Goal: Answer question/provide support: Share knowledge or assist other users

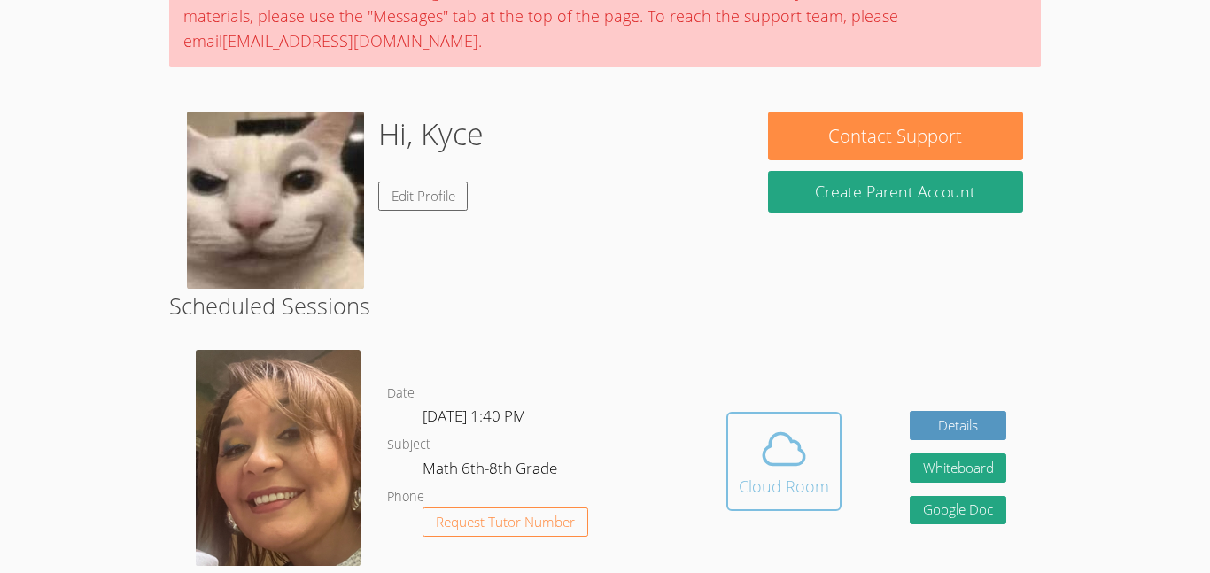
scroll to position [177, 0]
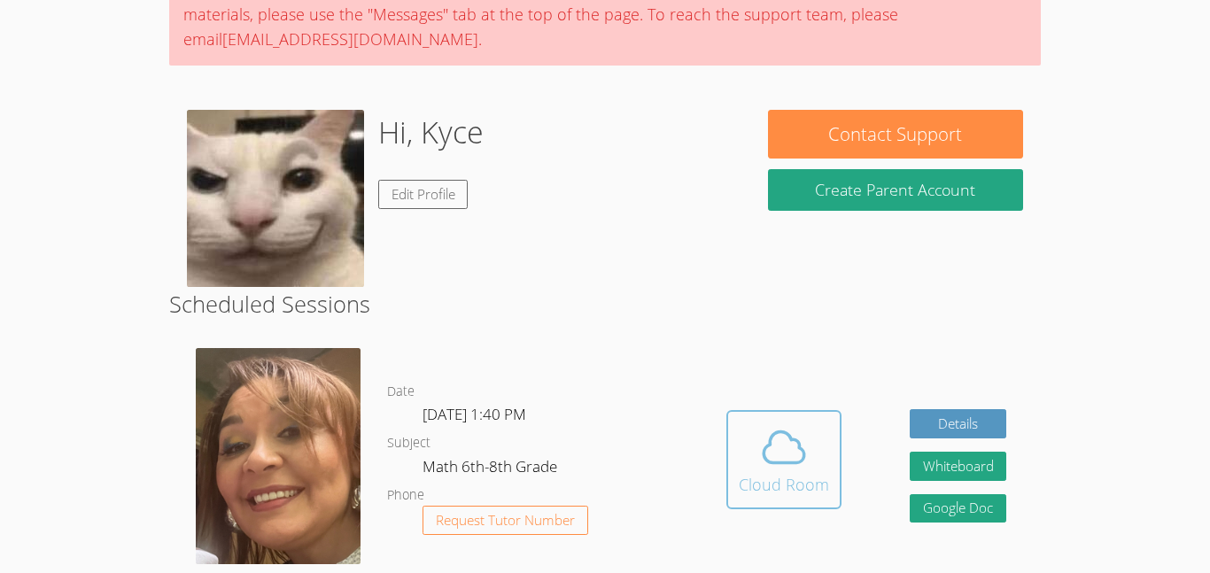
click at [779, 448] on icon at bounding box center [784, 448] width 50 height 50
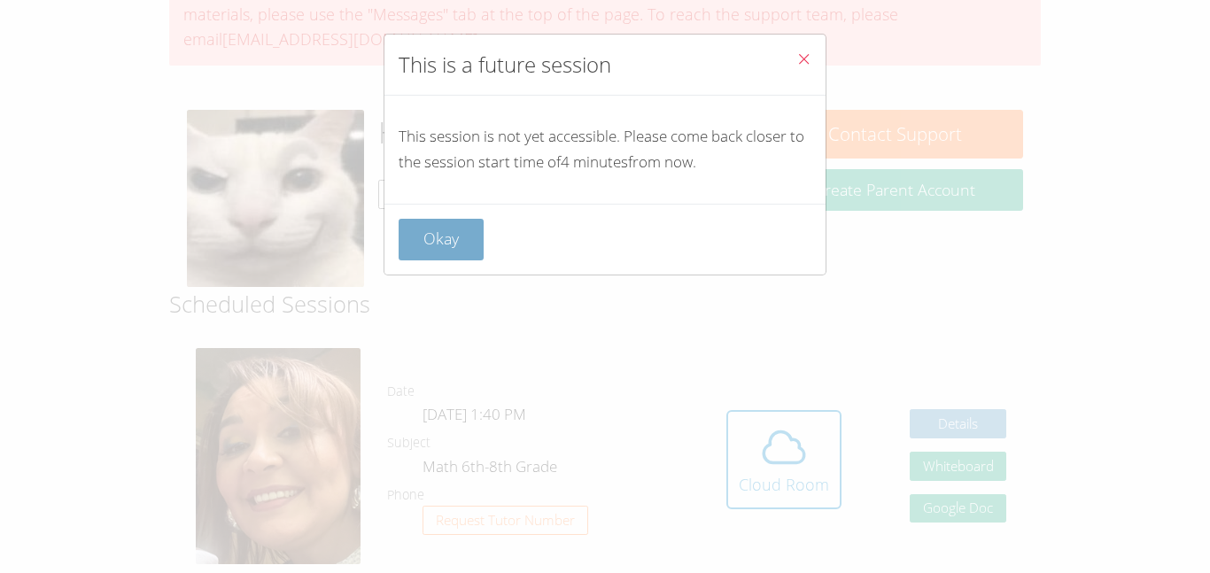
click at [430, 229] on button "Okay" at bounding box center [441, 240] width 85 height 42
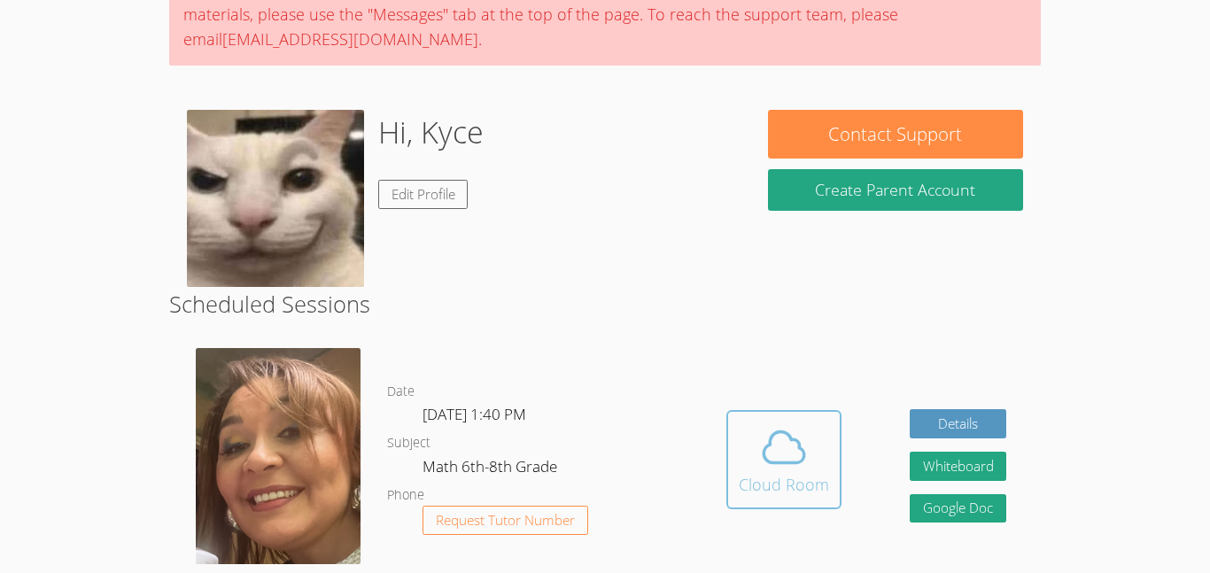
click at [820, 445] on span at bounding box center [784, 448] width 90 height 50
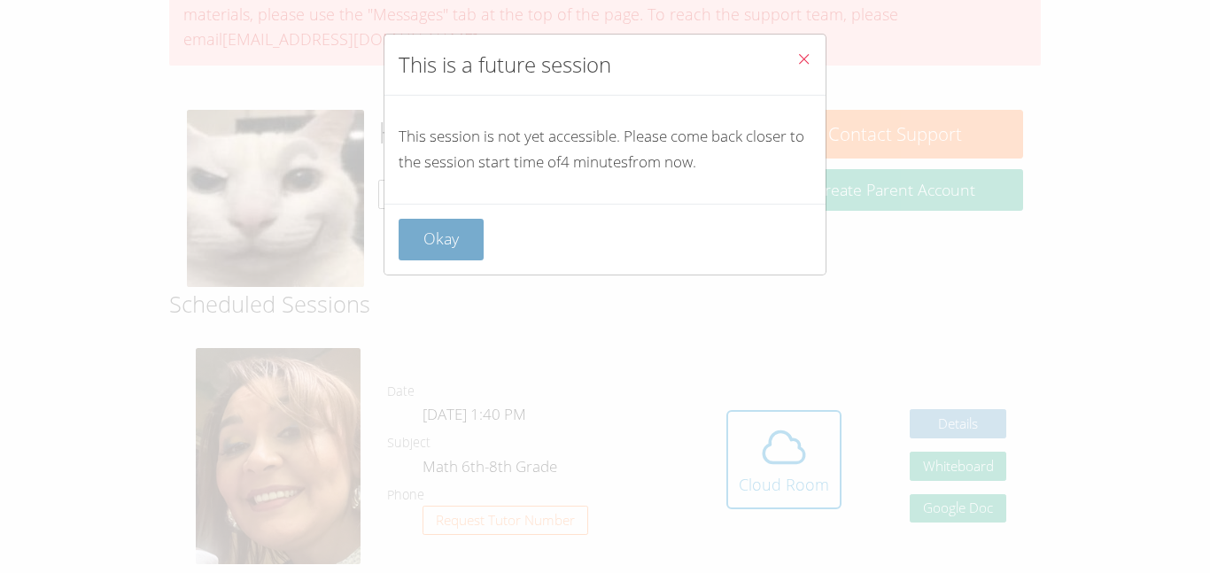
click at [438, 237] on button "Okay" at bounding box center [441, 240] width 85 height 42
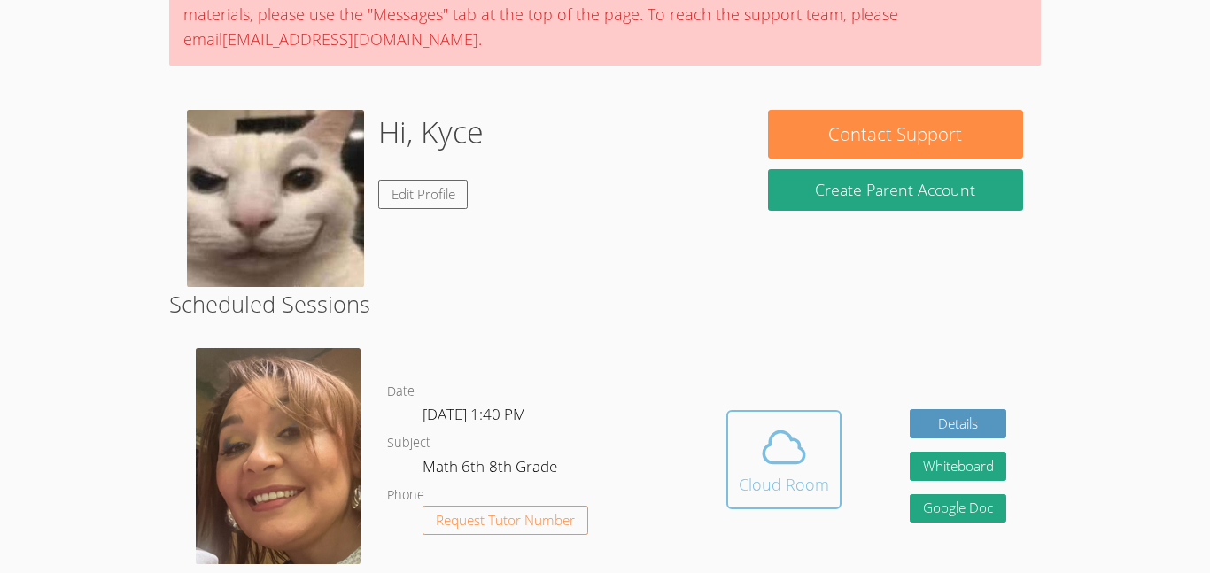
click at [754, 484] on div "Cloud Room" at bounding box center [784, 484] width 90 height 25
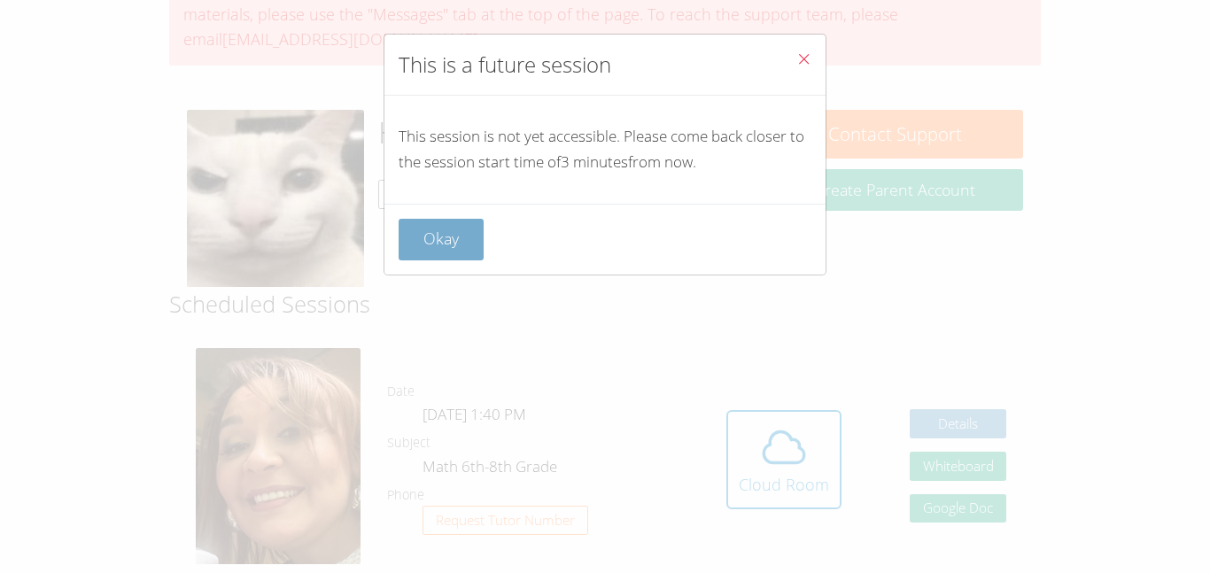
click at [434, 237] on button "Okay" at bounding box center [441, 240] width 85 height 42
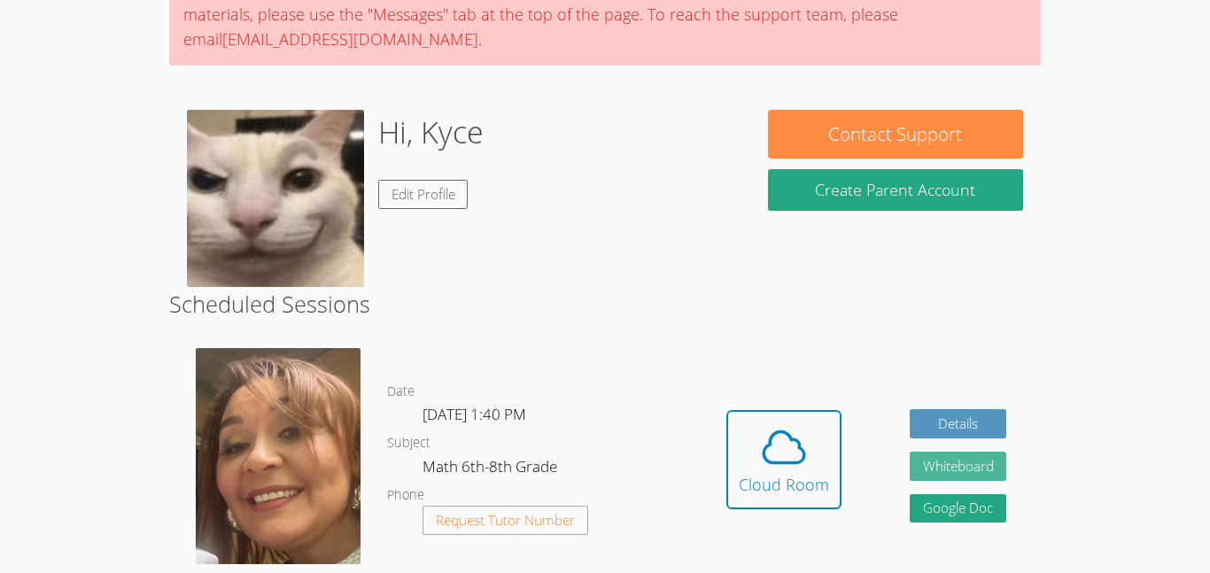
click at [994, 474] on button "Whiteboard" at bounding box center [958, 466] width 97 height 29
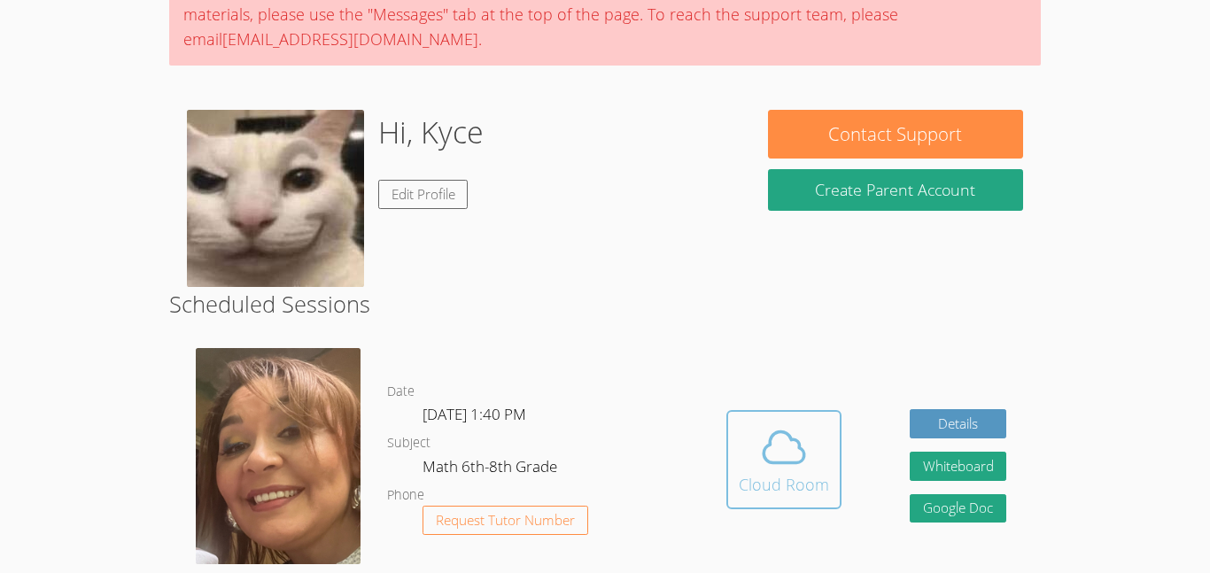
click at [773, 451] on icon at bounding box center [784, 448] width 50 height 50
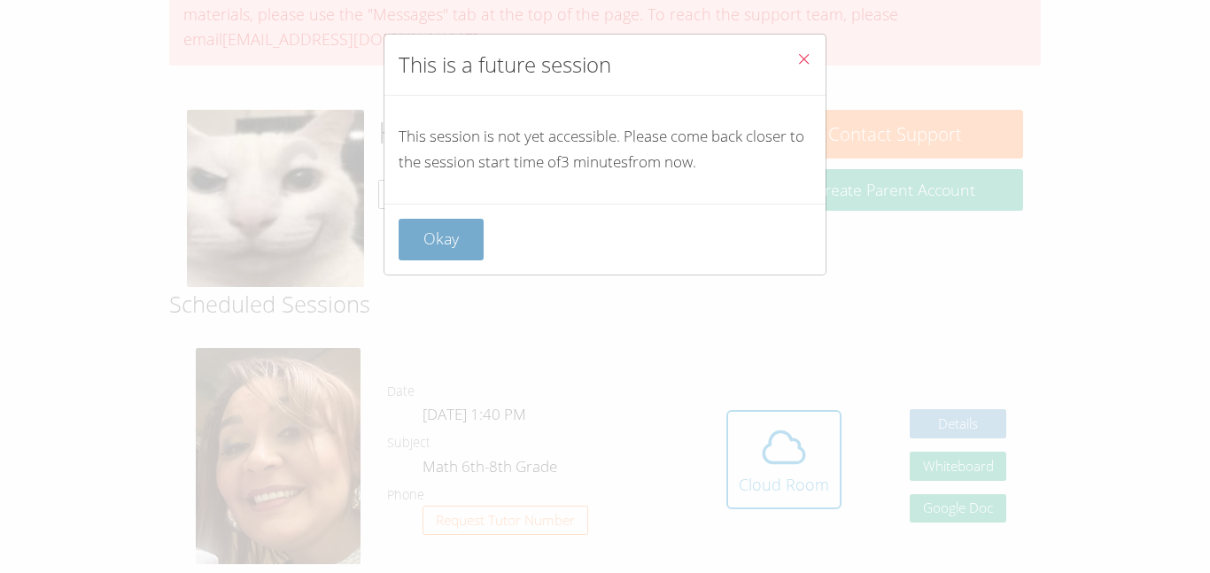
click at [443, 233] on button "Okay" at bounding box center [441, 240] width 85 height 42
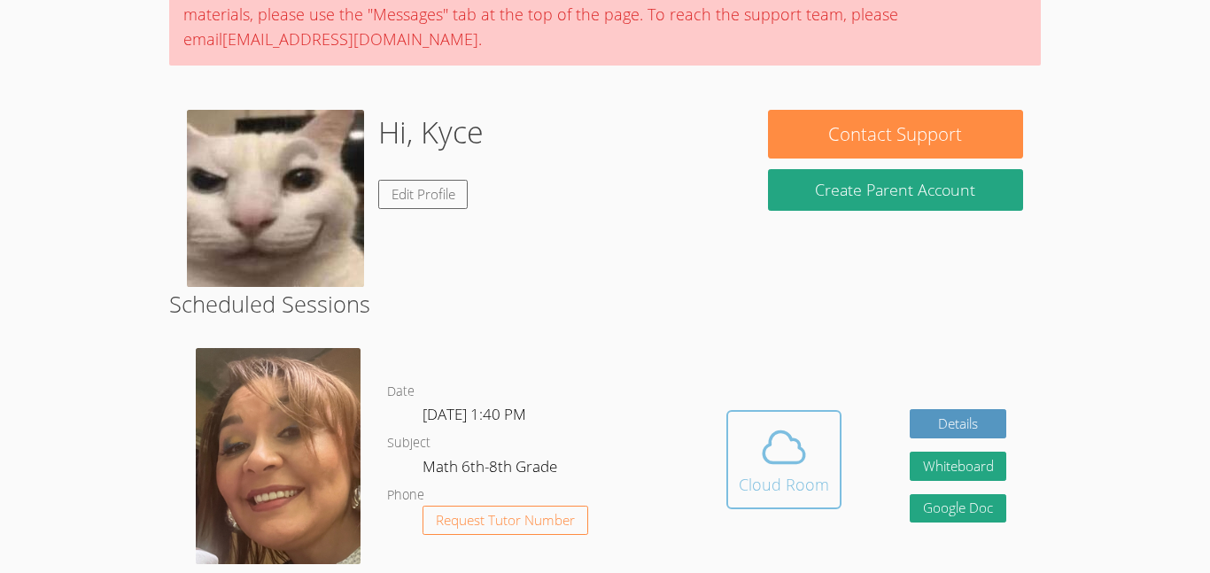
click at [763, 465] on icon at bounding box center [784, 448] width 50 height 50
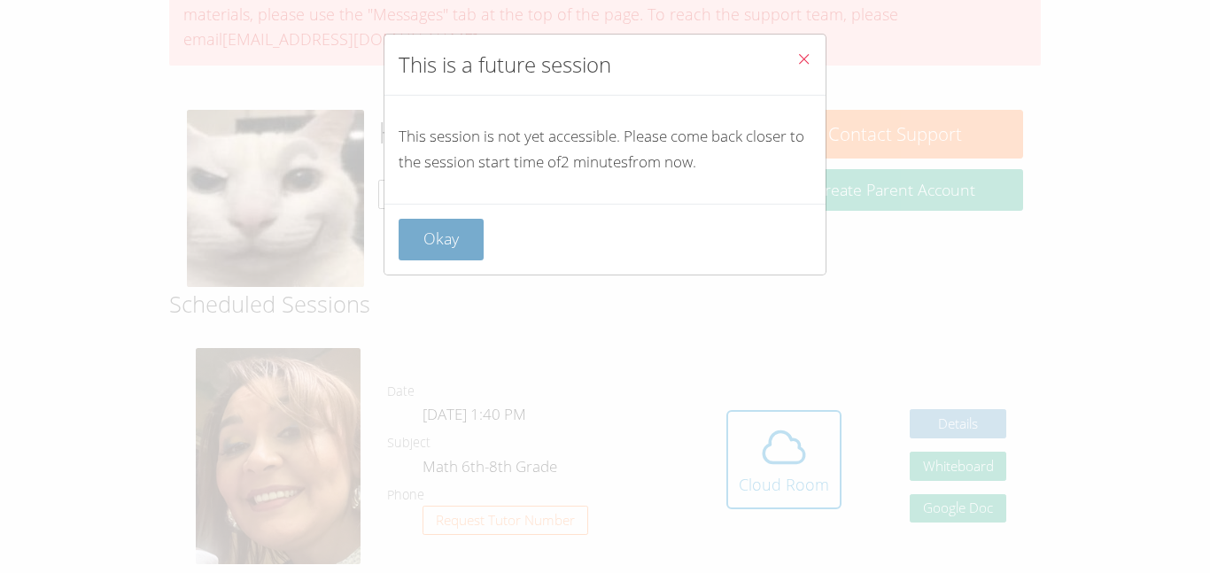
click at [430, 224] on button "Okay" at bounding box center [441, 240] width 85 height 42
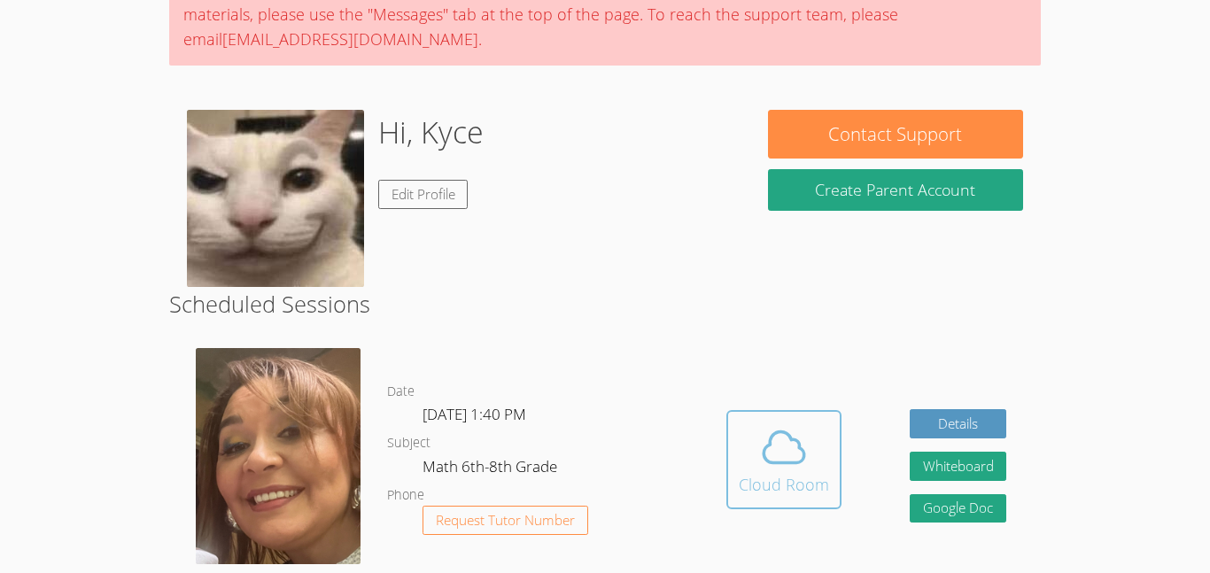
click at [787, 474] on div "Cloud Room" at bounding box center [784, 484] width 90 height 25
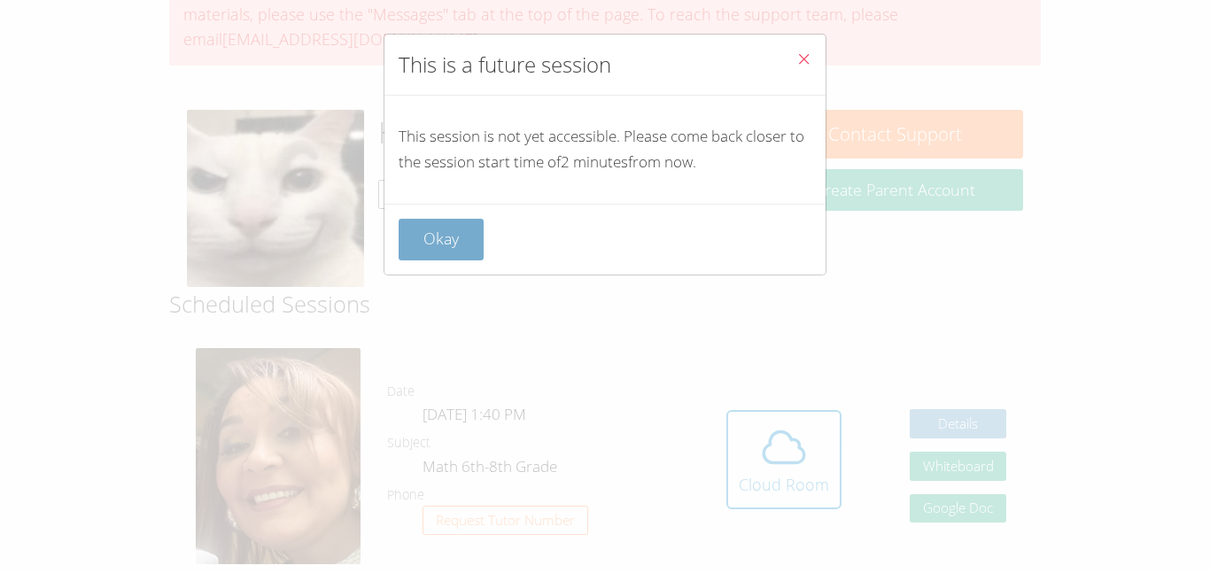
click at [399, 230] on button "Okay" at bounding box center [441, 240] width 85 height 42
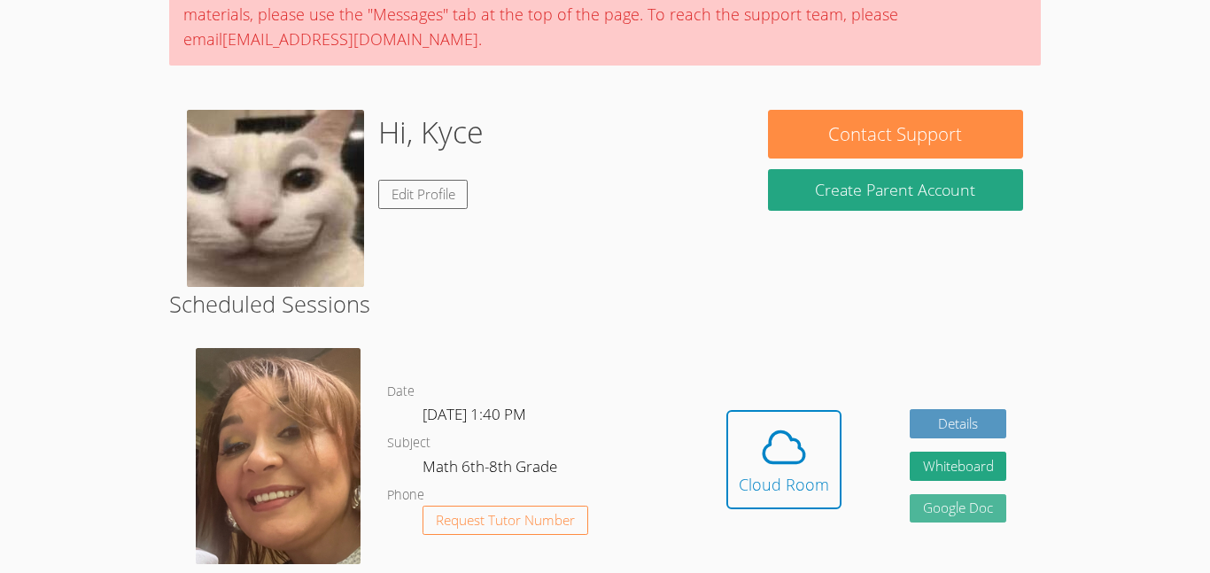
click at [976, 508] on link "Google Doc" at bounding box center [958, 508] width 97 height 29
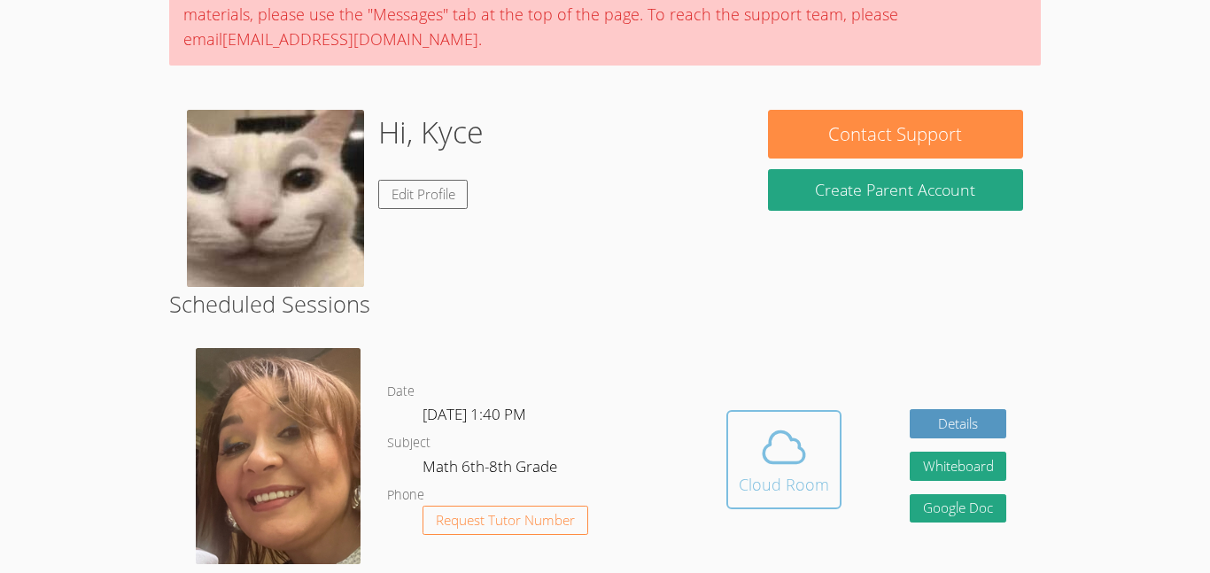
click at [827, 494] on div "Cloud Room" at bounding box center [784, 484] width 90 height 25
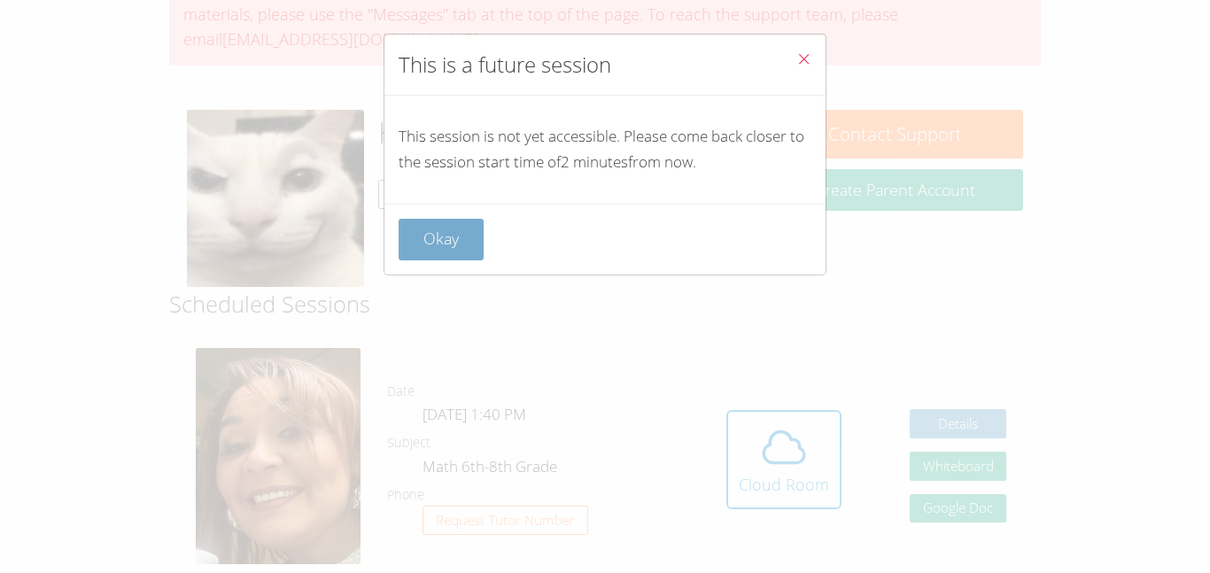
click at [452, 240] on button "Okay" at bounding box center [441, 240] width 85 height 42
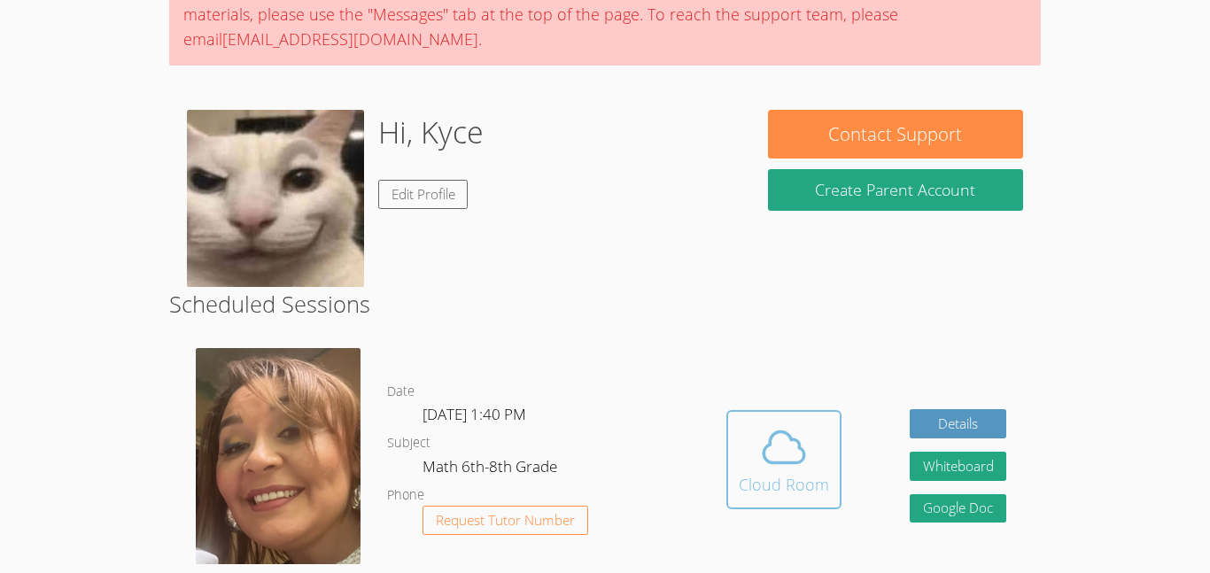
click at [740, 472] on div "Cloud Room" at bounding box center [784, 484] width 90 height 25
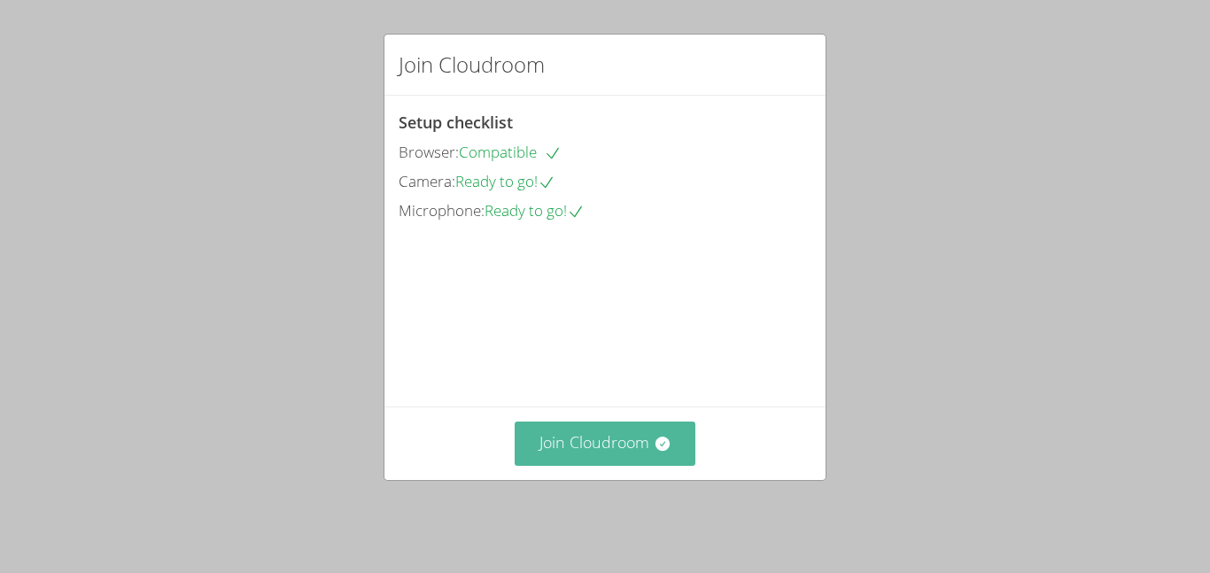
click at [596, 449] on button "Join Cloudroom" at bounding box center [606, 443] width 182 height 43
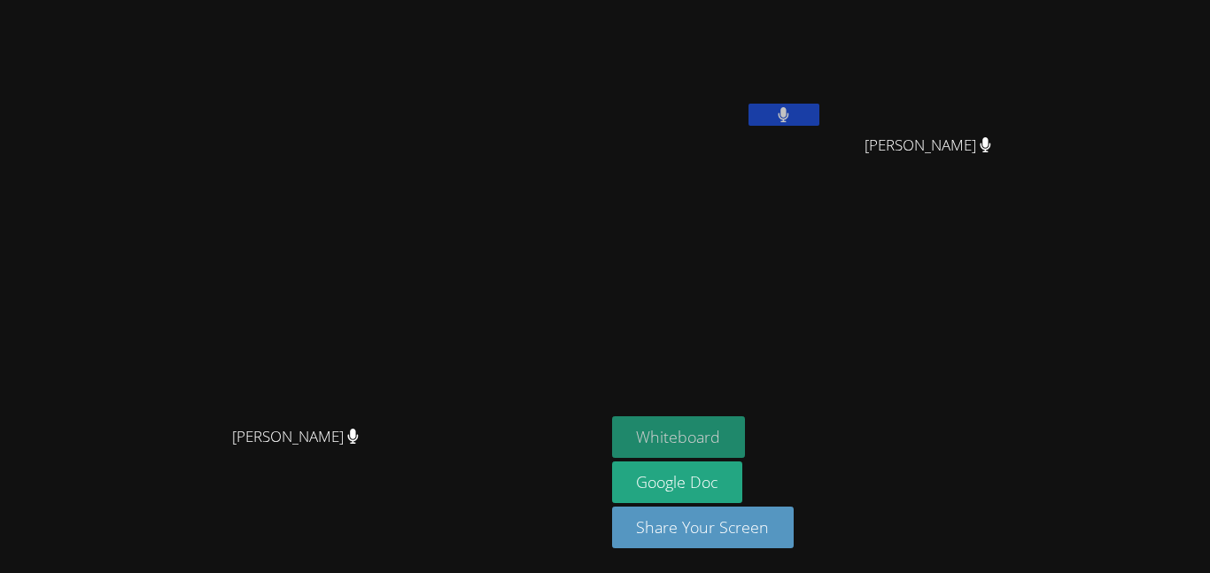
click at [724, 417] on button "Whiteboard" at bounding box center [679, 437] width 134 height 42
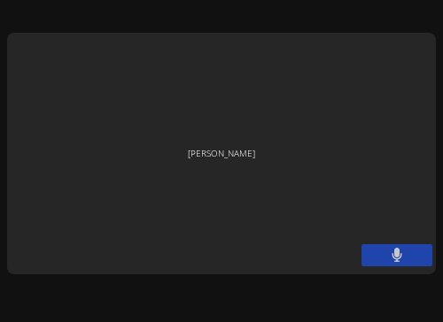
scroll to position [304, 0]
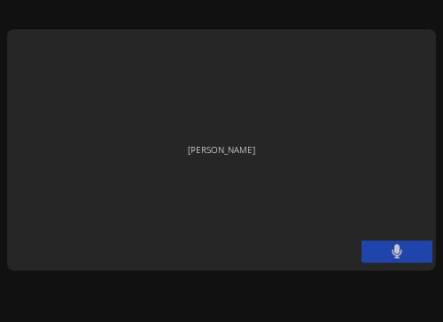
click at [90, 189] on div "[PERSON_NAME]" at bounding box center [221, 149] width 429 height 241
click at [198, 144] on div "[PERSON_NAME]" at bounding box center [221, 149] width 429 height 241
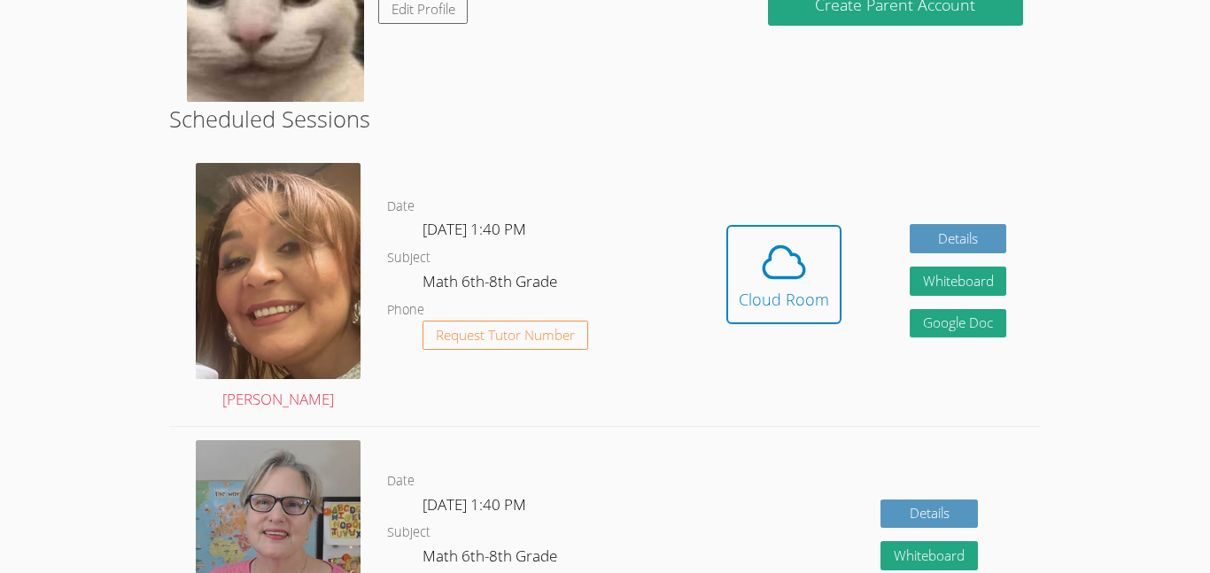
scroll to position [361, 0]
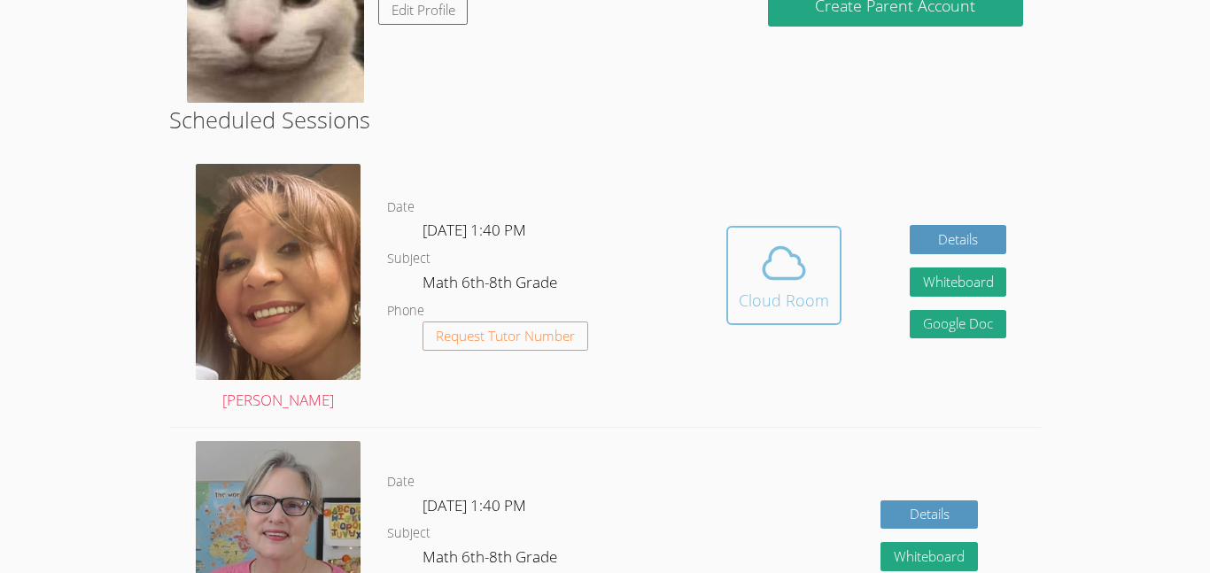
click at [442, 281] on icon at bounding box center [784, 263] width 50 height 50
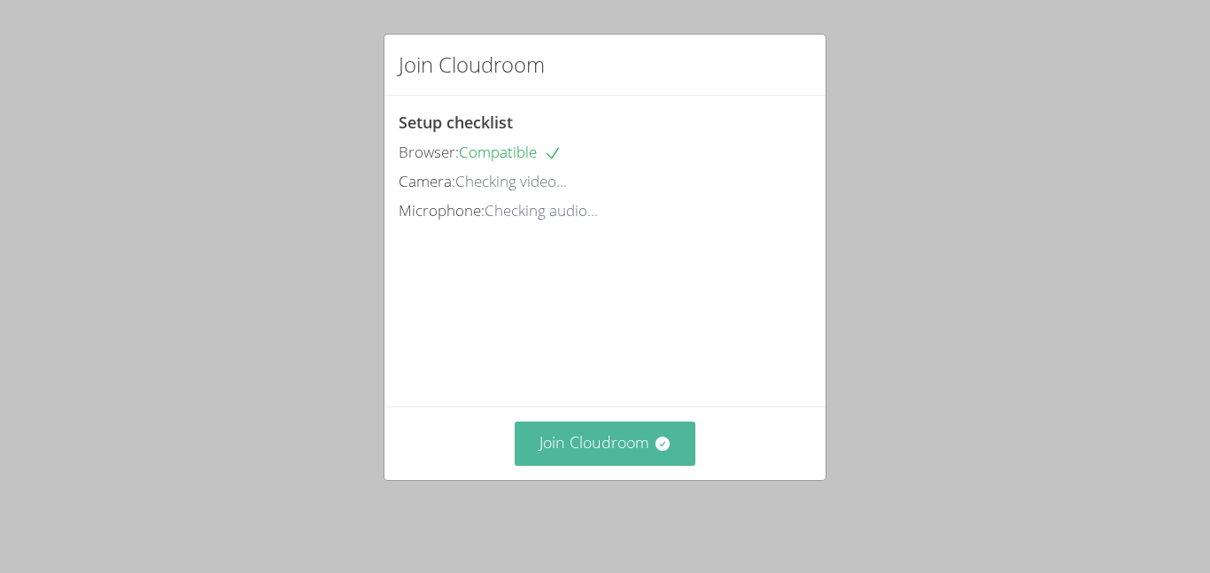
click at [603, 465] on button "Join Cloudroom" at bounding box center [606, 443] width 182 height 43
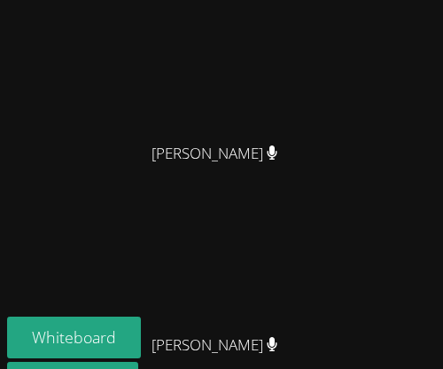
scroll to position [739, 0]
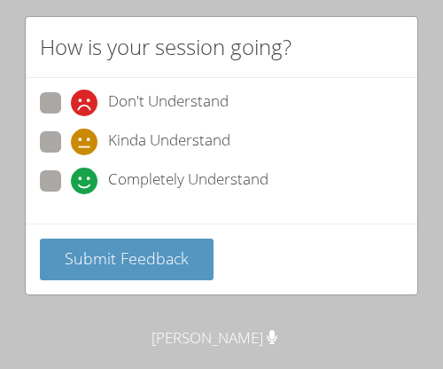
click at [71, 194] on span at bounding box center [71, 194] width 0 height 0
click at [71, 177] on input "Completely Understand" at bounding box center [78, 177] width 15 height 15
radio input "true"
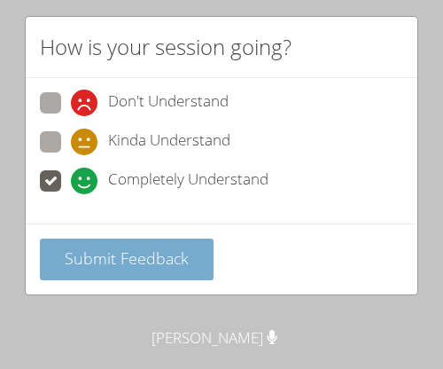
click at [92, 263] on span "Submit Feedback" at bounding box center [127, 257] width 124 height 21
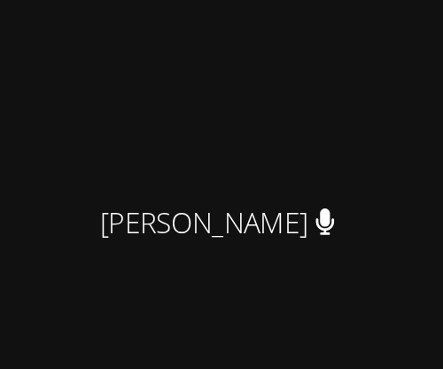
scroll to position [675, 0]
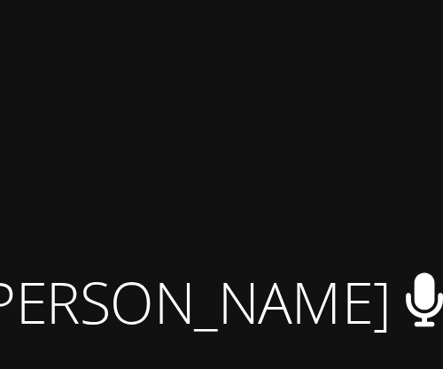
click at [218, 190] on video at bounding box center [222, 70] width 266 height 241
click at [217, 190] on video at bounding box center [222, 70] width 266 height 241
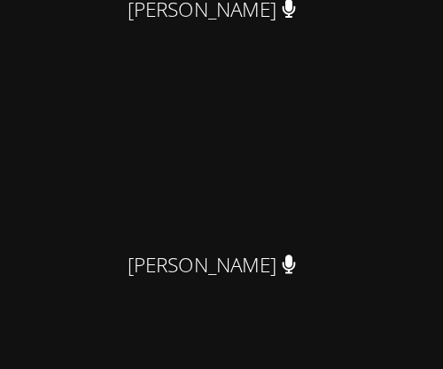
scroll to position [682, 0]
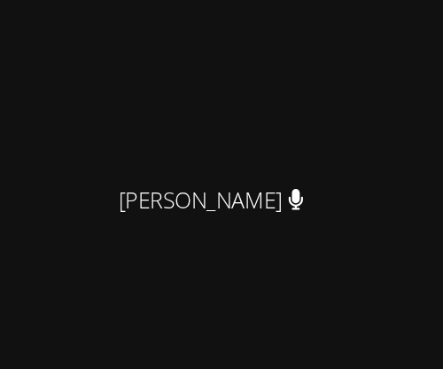
click at [184, 161] on video at bounding box center [222, 62] width 266 height 241
click at [220, 272] on video at bounding box center [222, 254] width 266 height 241
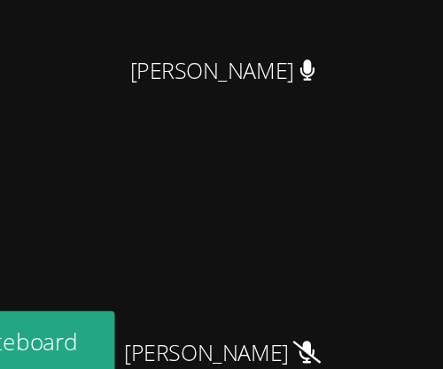
scroll to position [1099, 0]
click at [196, 110] on video at bounding box center [222, 100] width 266 height 241
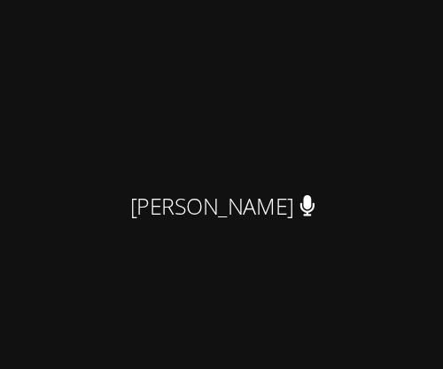
scroll to position [743, 0]
